Goal: Contribute content

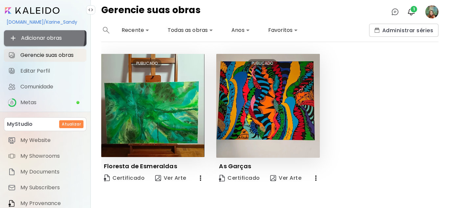
click at [43, 36] on span "Adicionar obras" at bounding box center [45, 38] width 72 height 8
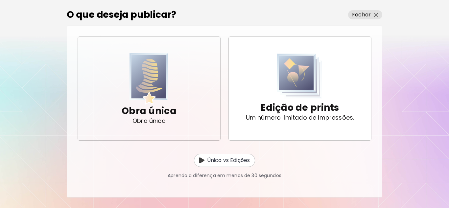
click at [149, 88] on img "button" at bounding box center [149, 79] width 39 height 52
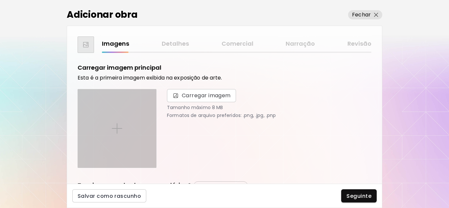
click at [124, 117] on div at bounding box center [117, 128] width 78 height 78
click at [0, 0] on input "file" at bounding box center [0, 0] width 0 height 0
